Goal: Check status: Check status

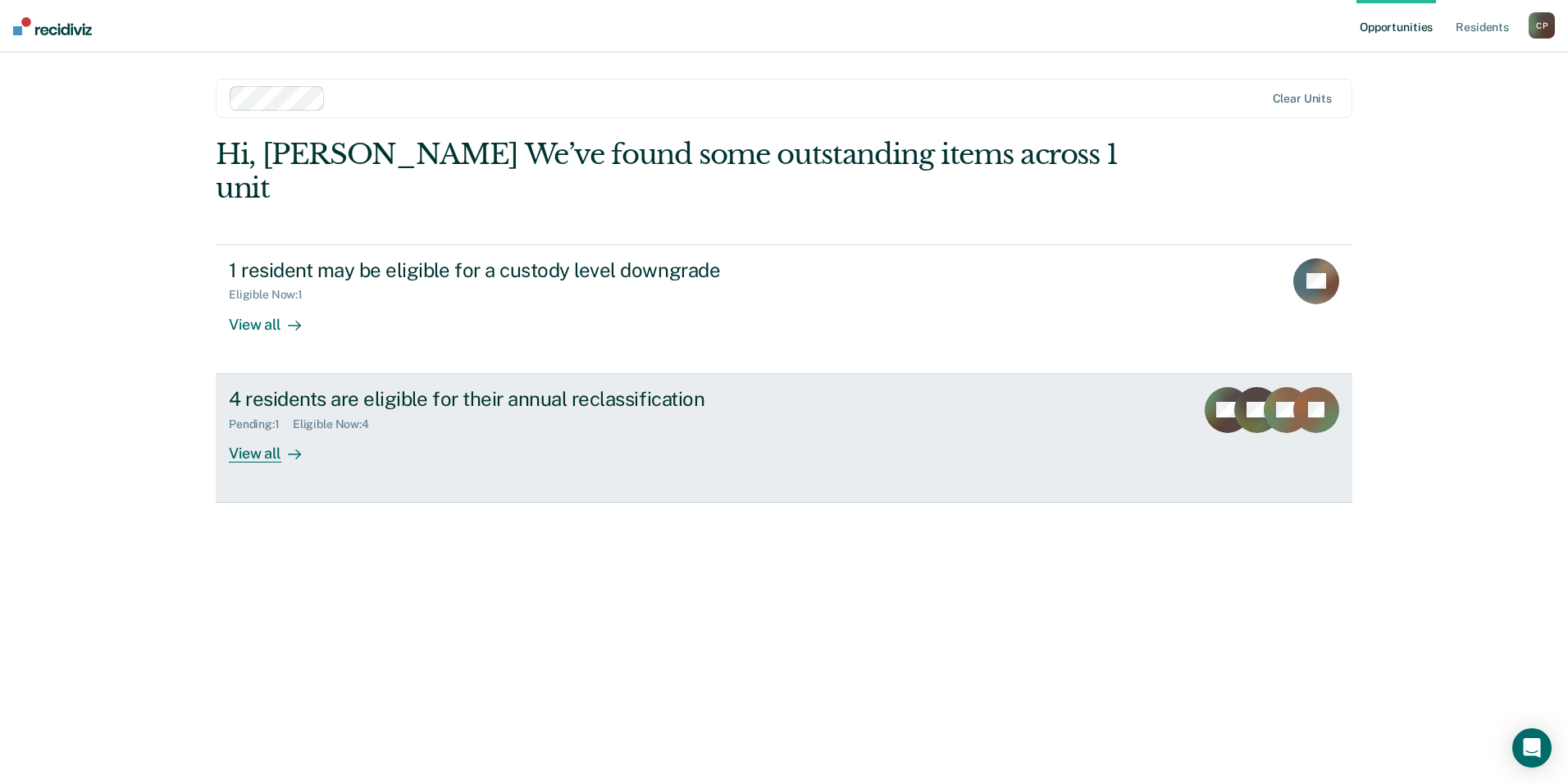
click at [397, 411] on div "Pending : 1 Eligible Now : 4" at bounding box center [516, 421] width 576 height 20
